Goal: Information Seeking & Learning: Learn about a topic

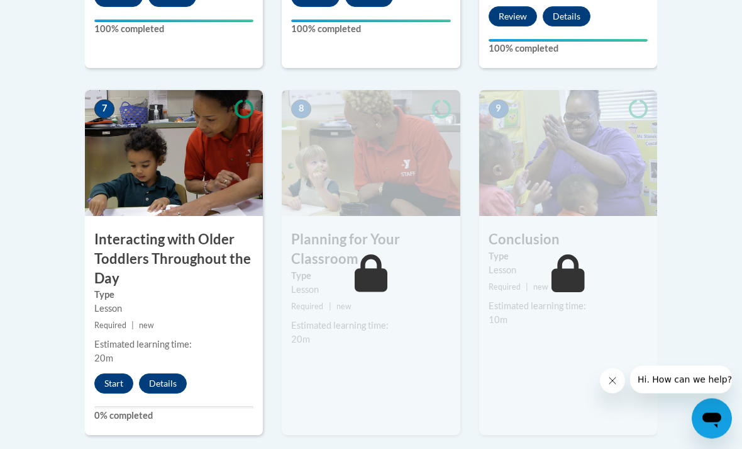
scroll to position [1097, 0]
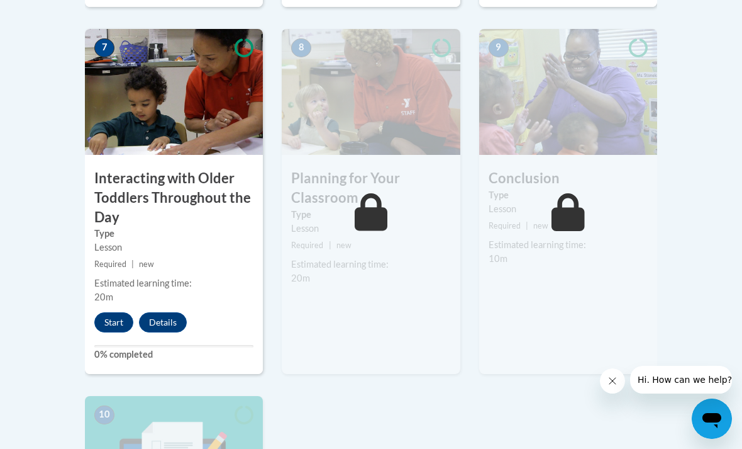
click at [109, 316] on button "Start" at bounding box center [113, 322] width 39 height 20
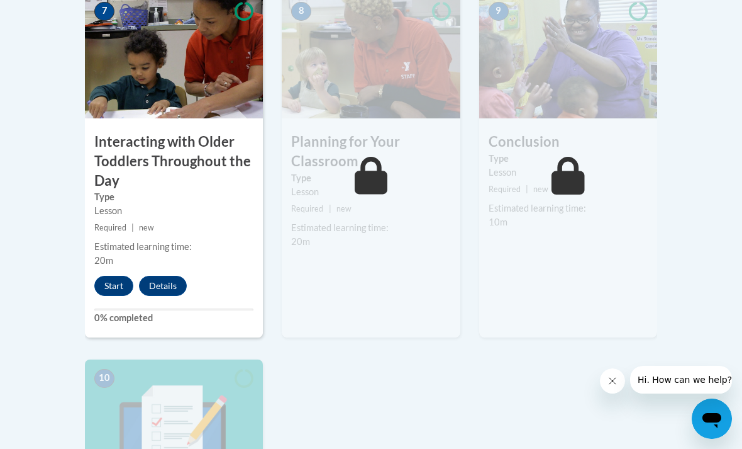
scroll to position [1196, 0]
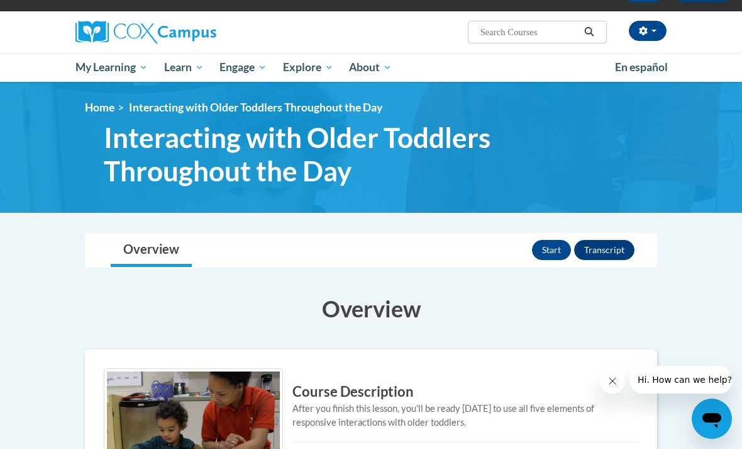
click at [545, 240] on button "Start" at bounding box center [551, 250] width 39 height 20
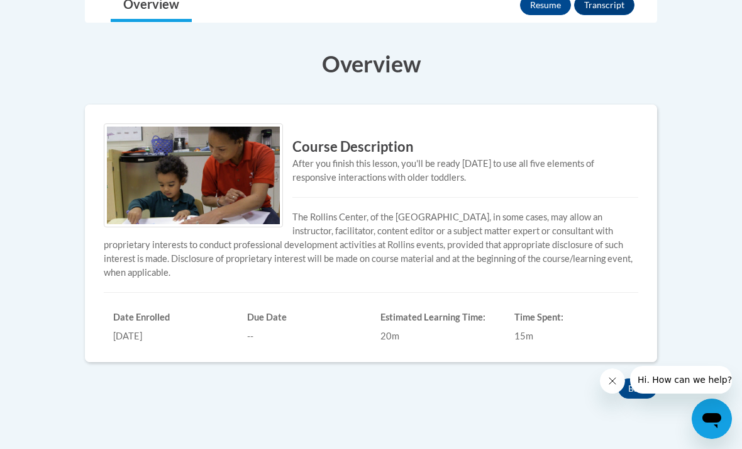
scroll to position [345, 0]
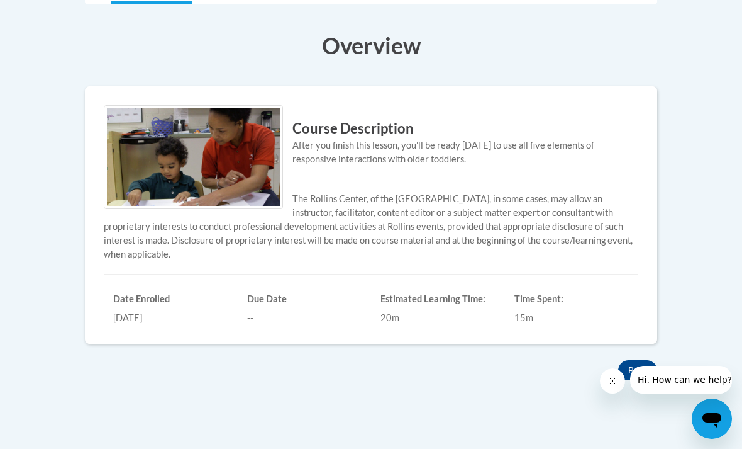
click at [646, 367] on button "Back" at bounding box center [638, 370] width 39 height 20
